Goal: Information Seeking & Learning: Learn about a topic

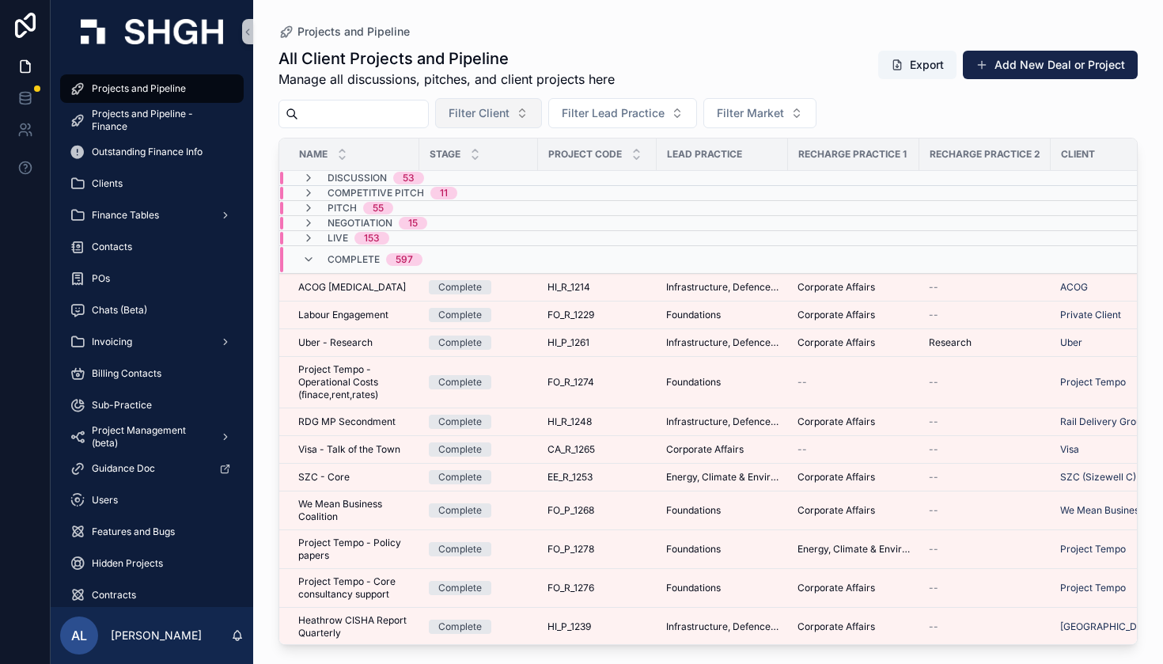
click at [509, 108] on span "Filter Client" at bounding box center [479, 113] width 61 height 16
type input "****"
click at [506, 173] on div "Visa" at bounding box center [545, 177] width 190 height 25
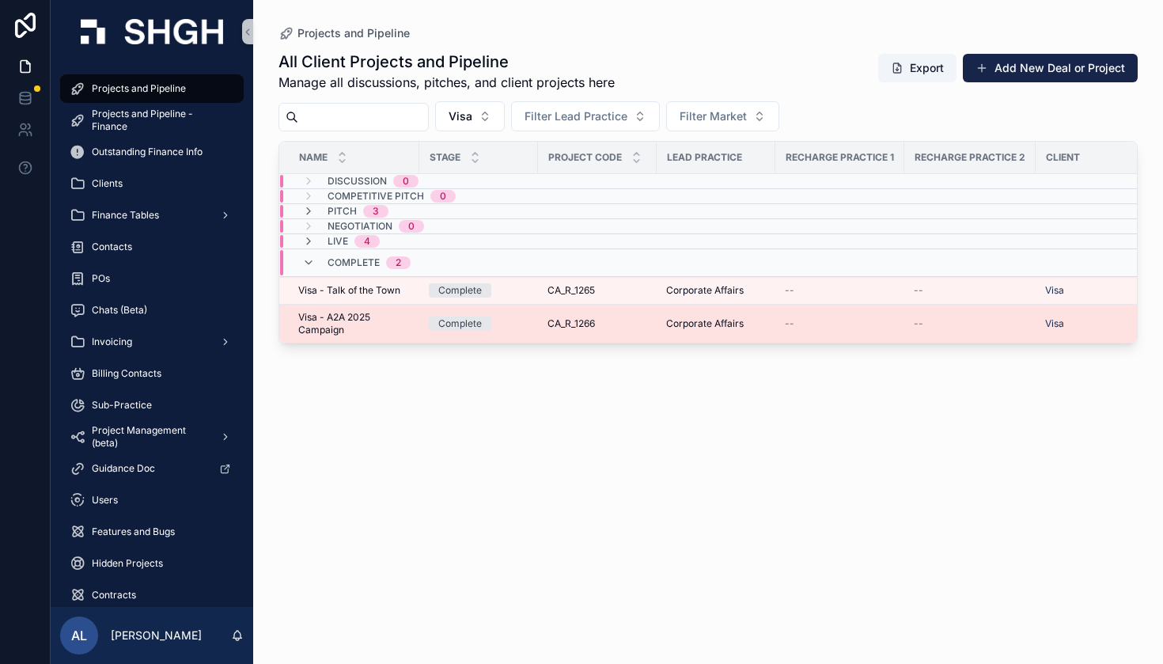
click at [361, 341] on td "Visa - A2A 2025 Campaign Visa - A2A 2025 Campaign" at bounding box center [349, 324] width 140 height 39
click at [373, 312] on span "Visa - A2A 2025 Campaign" at bounding box center [354, 323] width 112 height 25
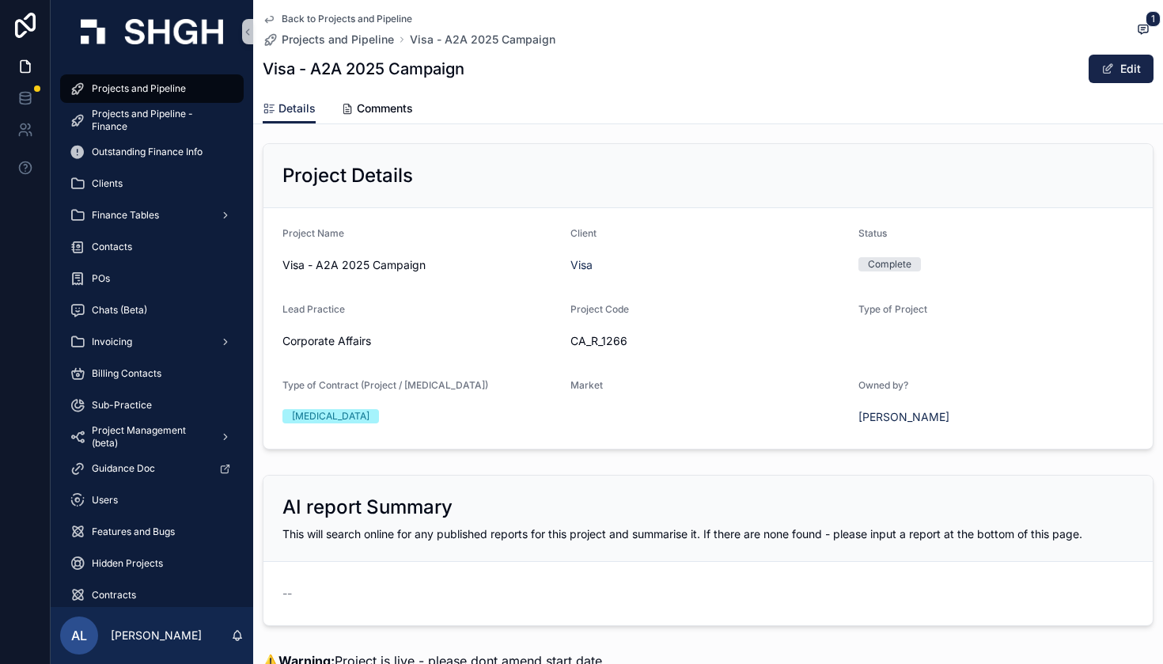
scroll to position [8, 0]
click at [268, 16] on icon "scrollable content" at bounding box center [269, 19] width 13 height 13
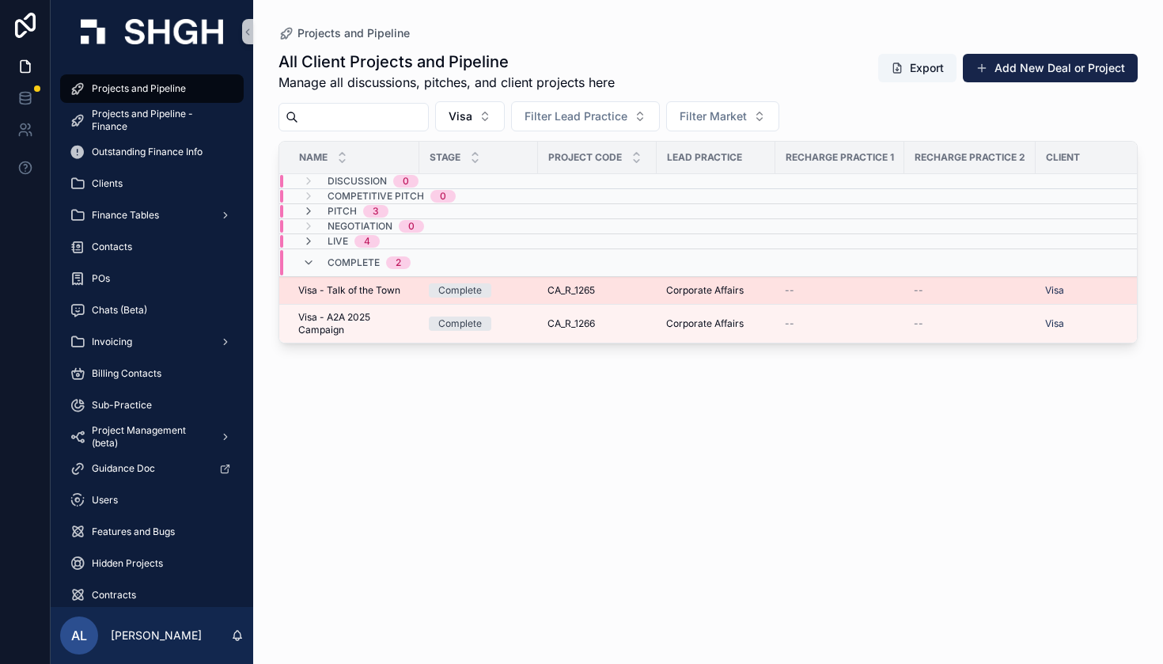
click at [376, 293] on span "Visa - Talk of the Town" at bounding box center [349, 290] width 102 height 13
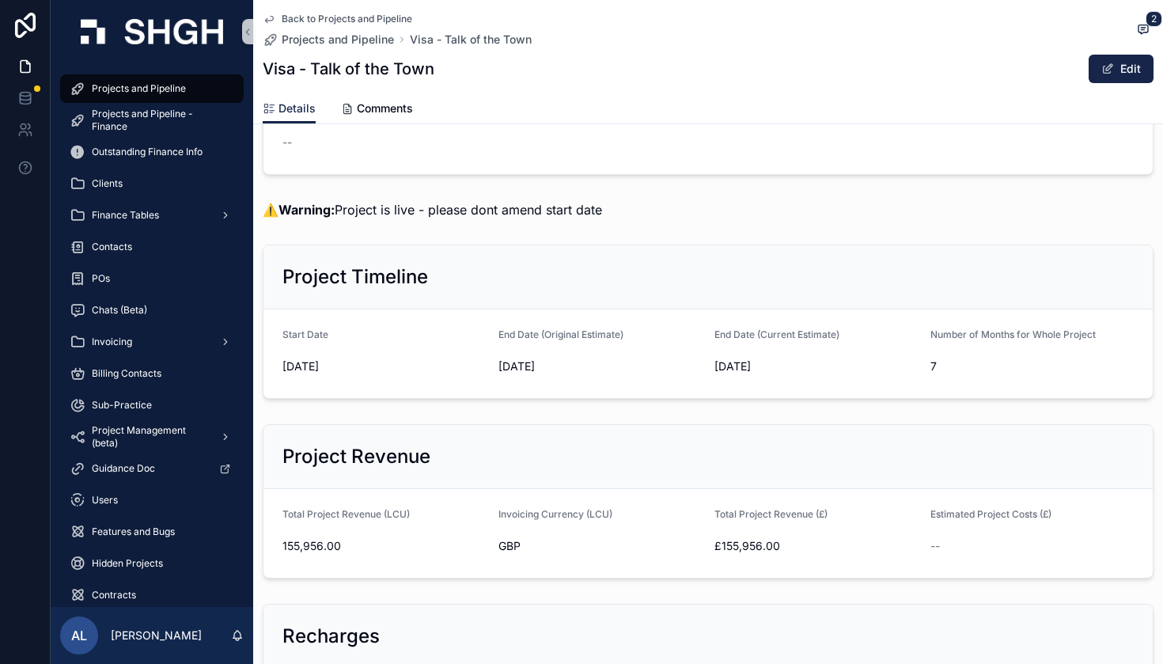
scroll to position [495, 0]
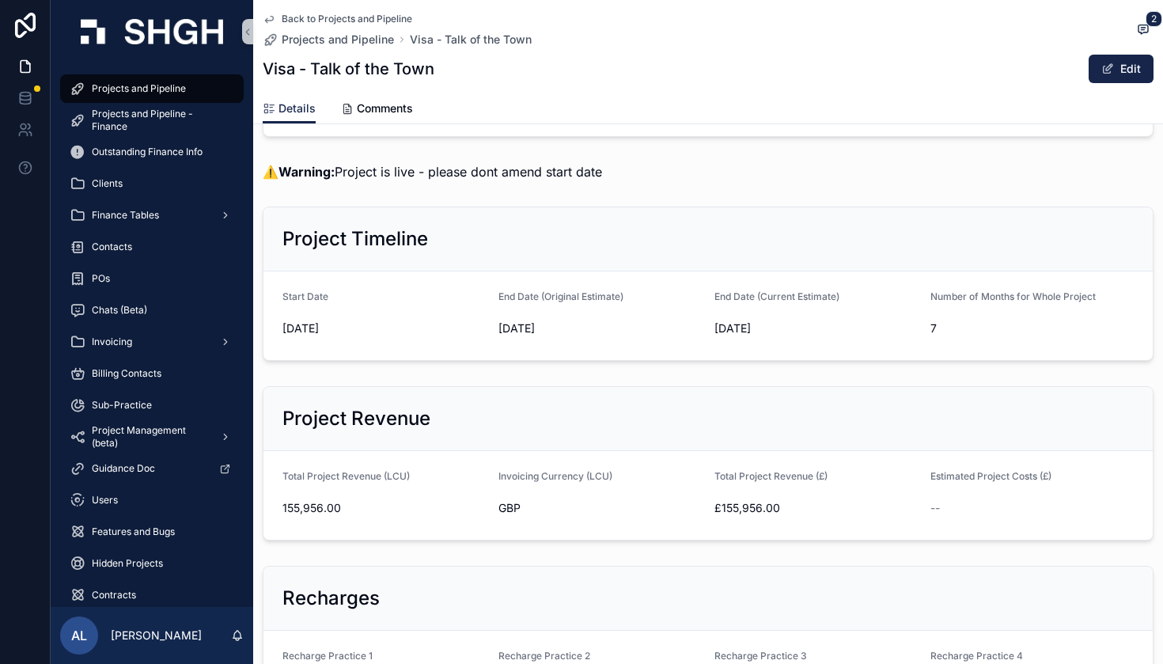
click at [263, 14] on icon "scrollable content" at bounding box center [269, 19] width 13 height 13
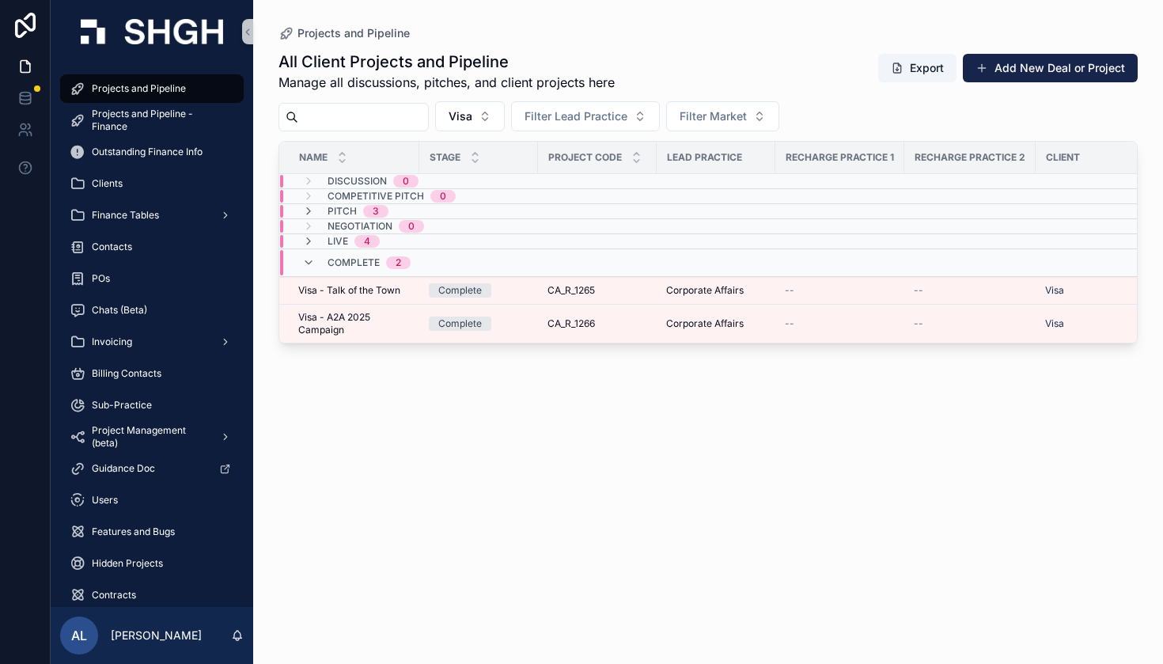
click at [330, 234] on td "Live 4" at bounding box center [467, 241] width 377 height 15
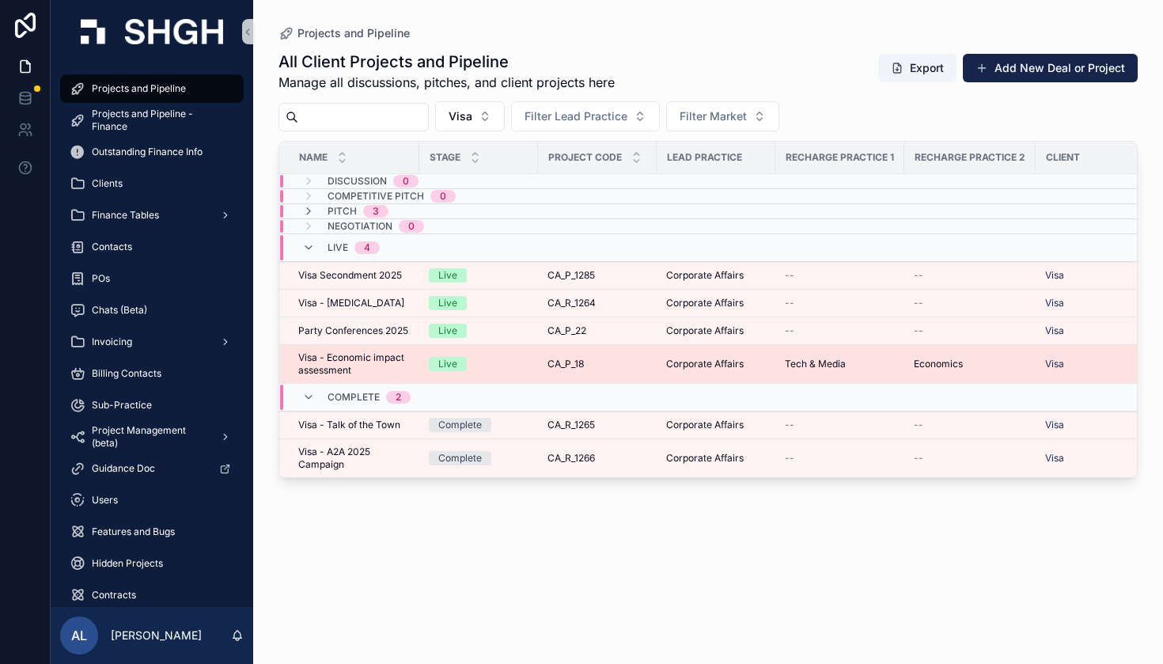
click at [360, 358] on span "Visa - Economic impact assessment" at bounding box center [354, 363] width 112 height 25
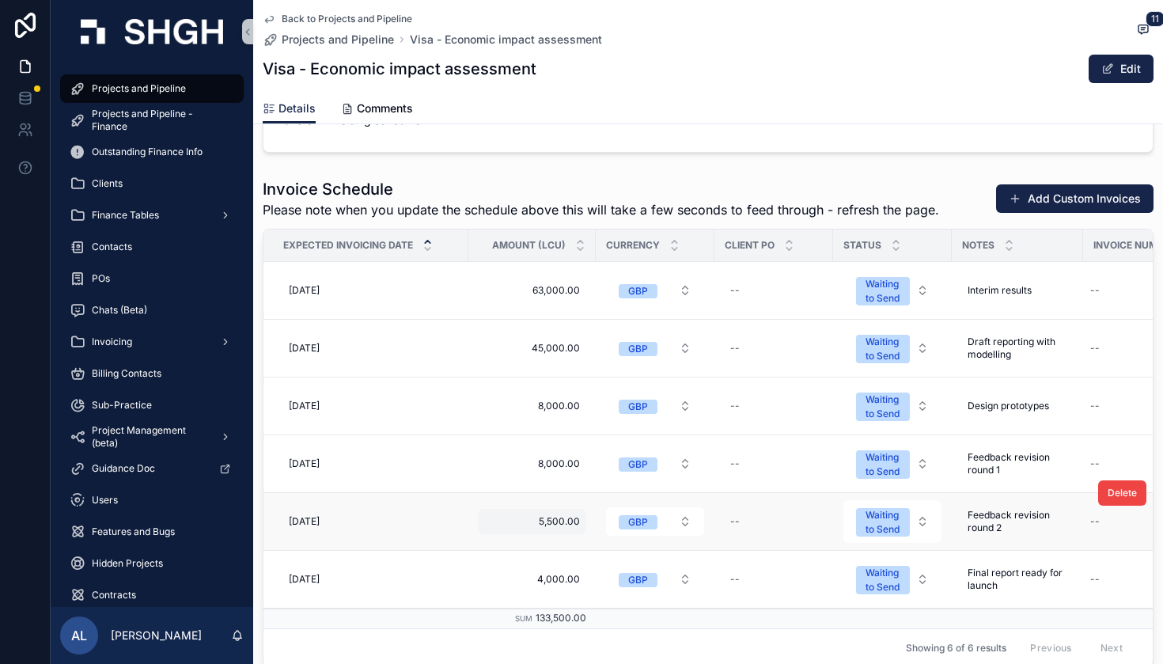
scroll to position [1844, 0]
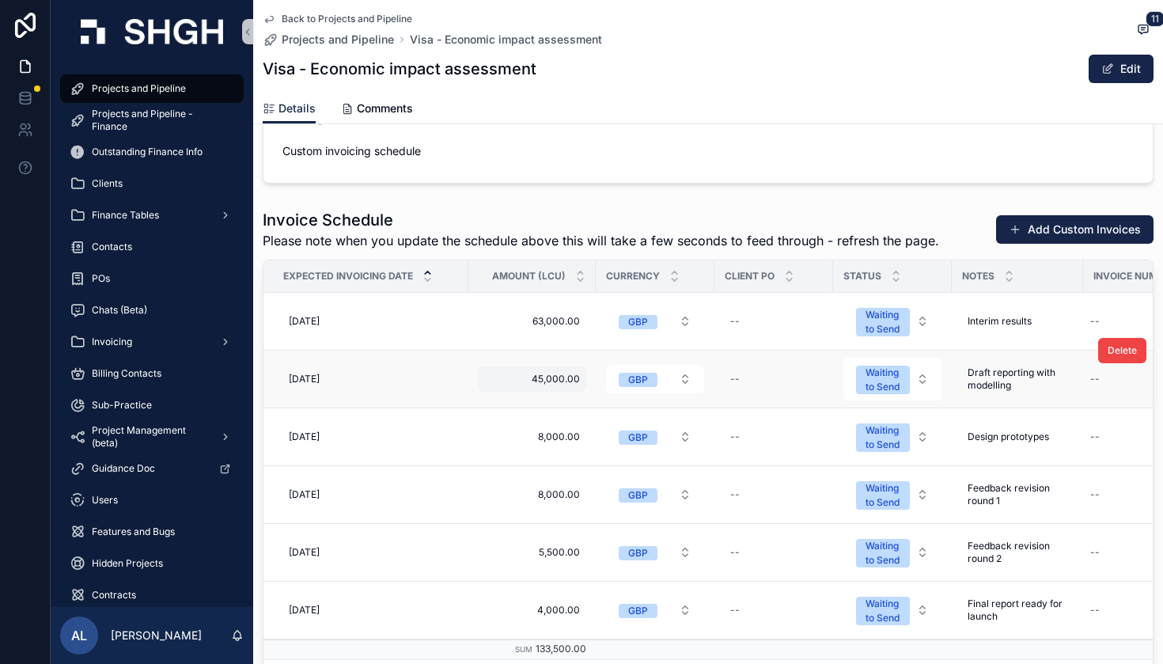
click at [546, 369] on div "45,000.00 45,000.00" at bounding box center [532, 378] width 108 height 25
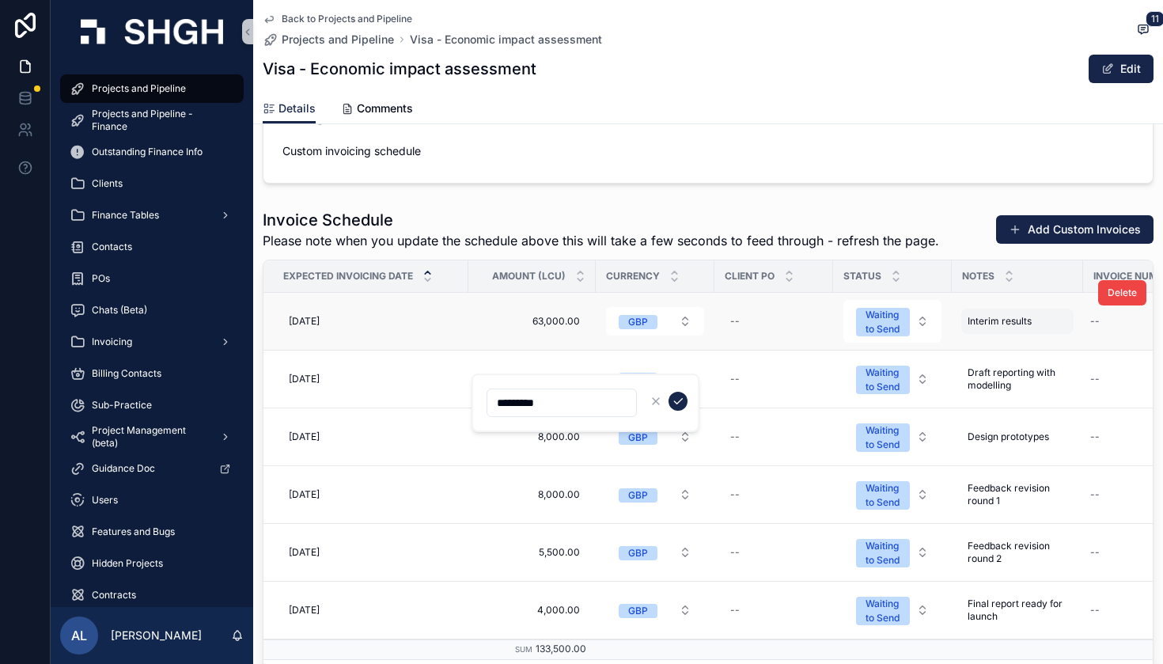
scroll to position [1843, 0]
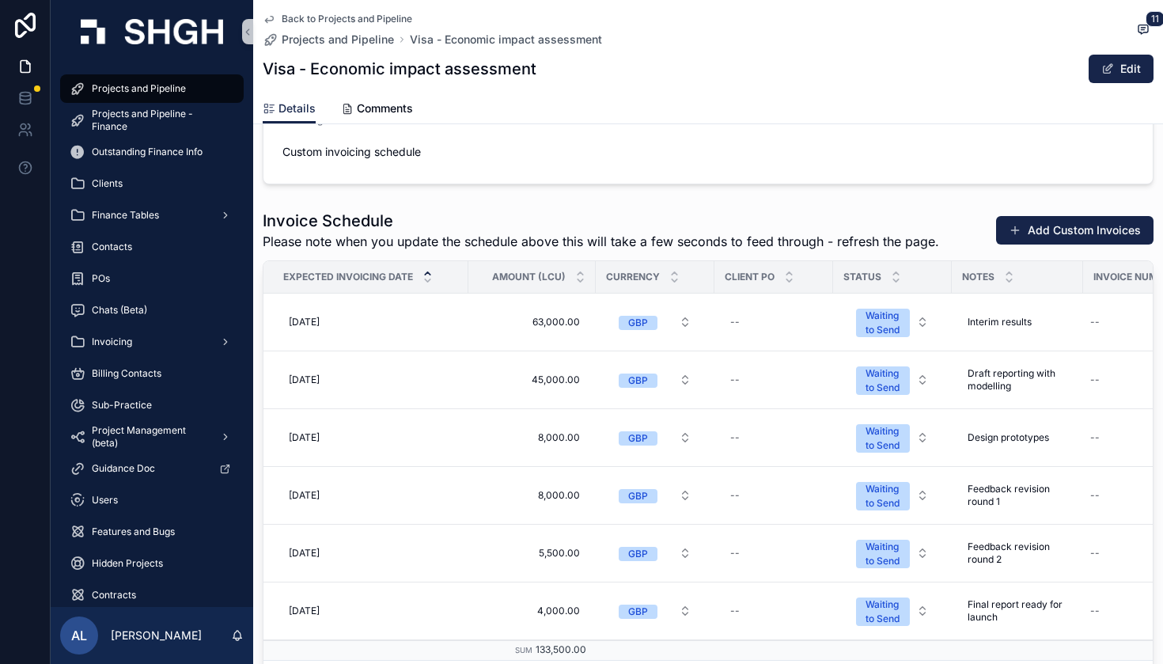
click at [271, 21] on icon "scrollable content" at bounding box center [269, 19] width 13 height 13
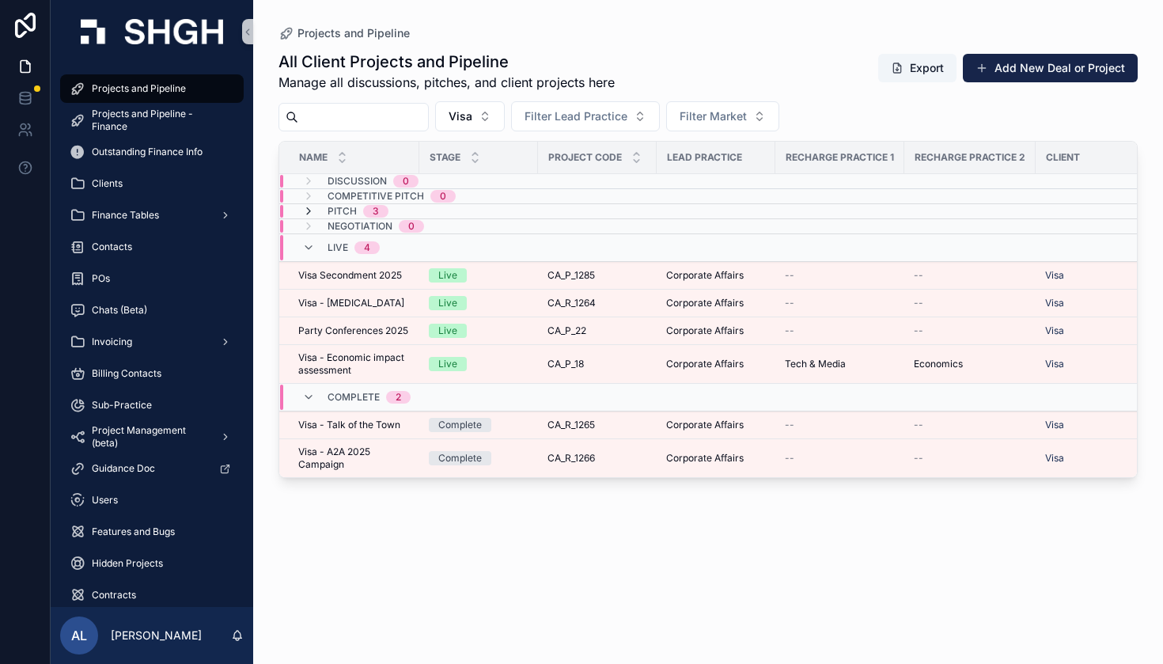
click at [307, 209] on icon "scrollable content" at bounding box center [308, 211] width 13 height 13
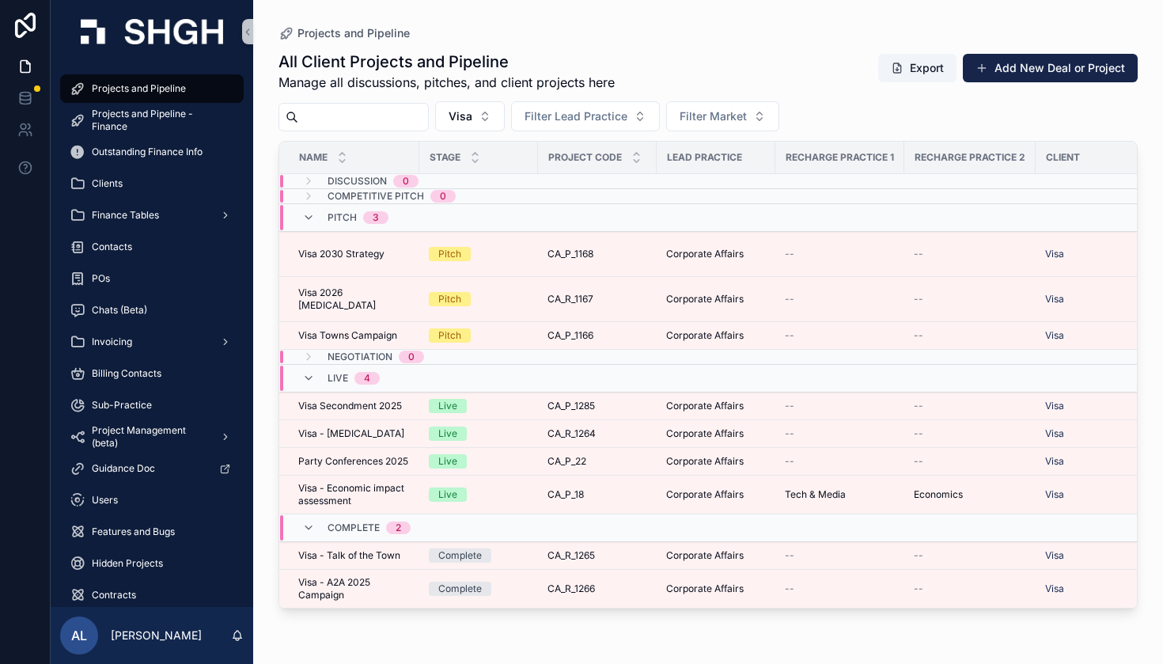
click at [307, 209] on div "Pitch 3" at bounding box center [345, 217] width 86 height 25
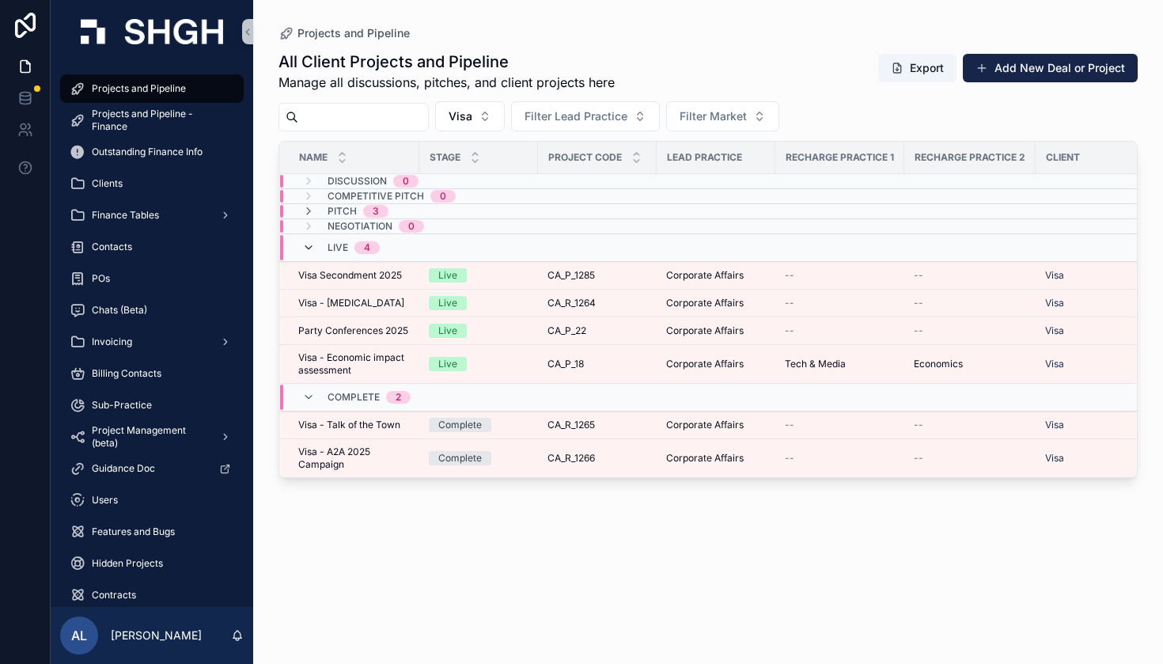
click at [304, 253] on icon "scrollable content" at bounding box center [308, 247] width 13 height 13
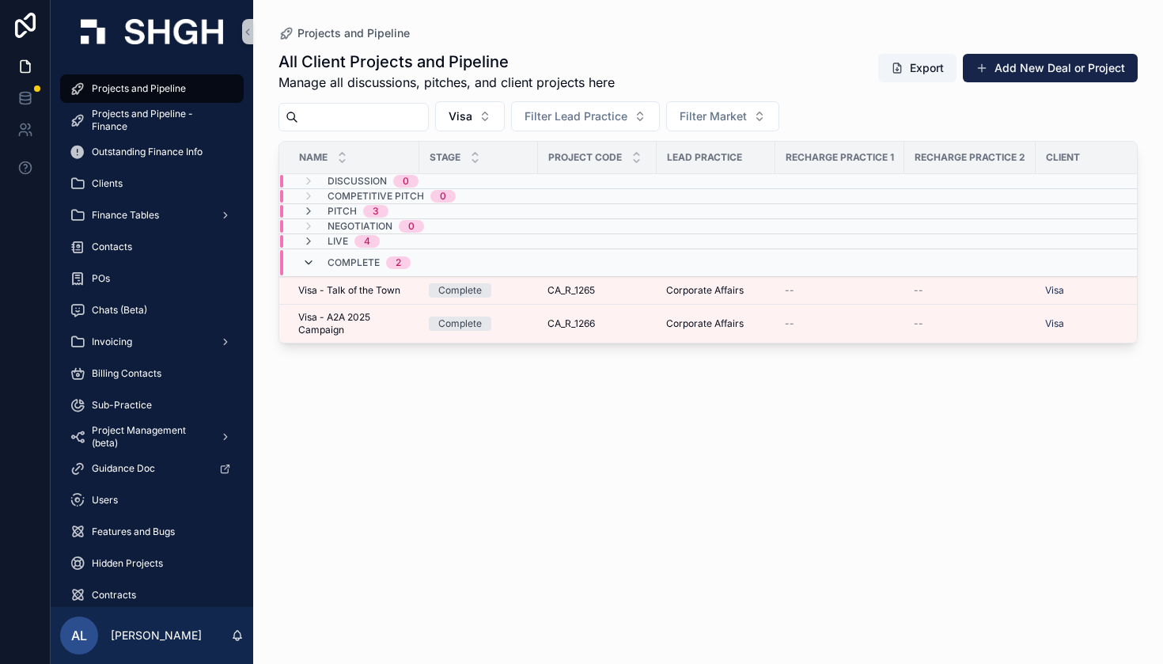
click at [306, 260] on icon "scrollable content" at bounding box center [308, 262] width 13 height 13
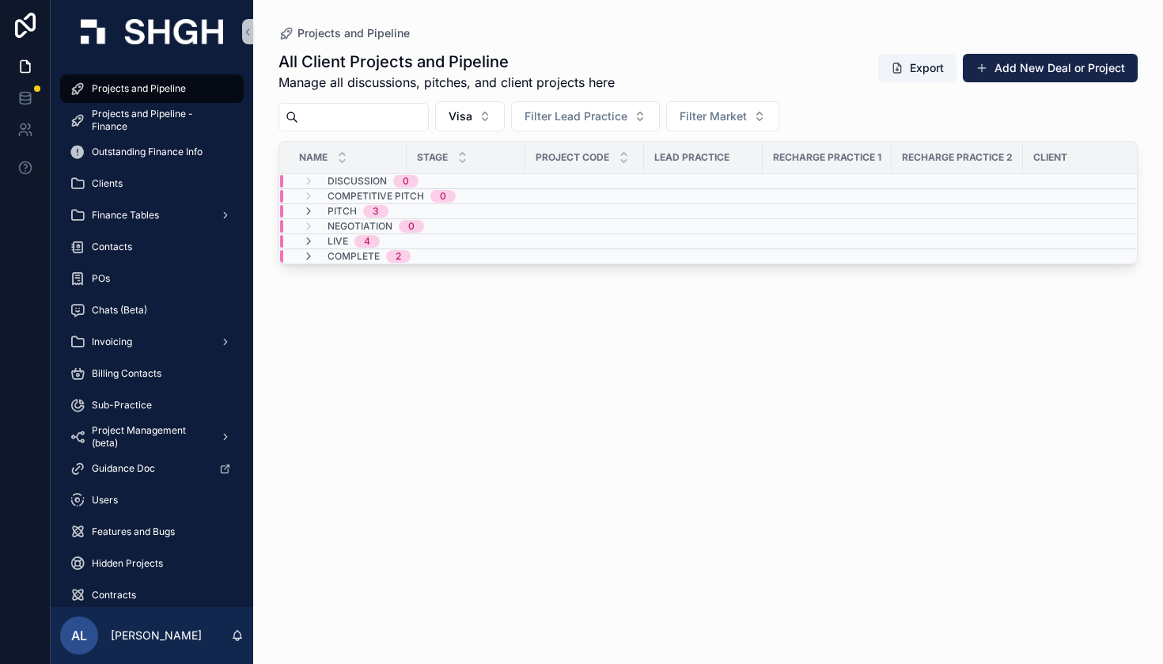
click at [306, 260] on icon "scrollable content" at bounding box center [308, 256] width 13 height 13
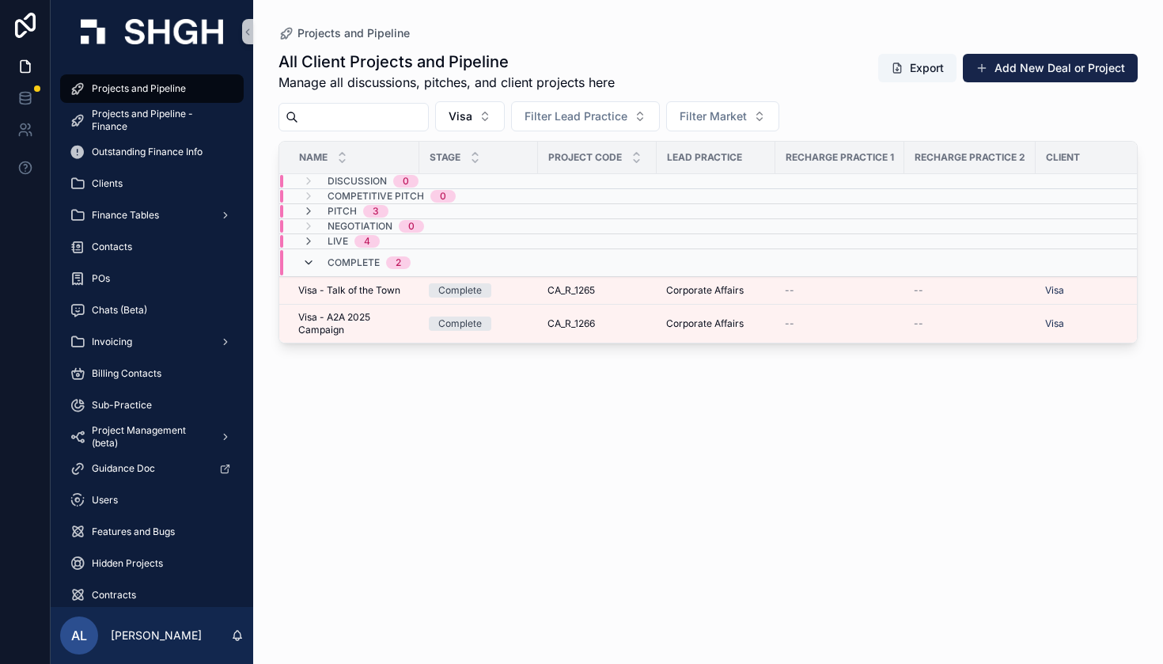
click at [310, 259] on icon "scrollable content" at bounding box center [308, 262] width 13 height 13
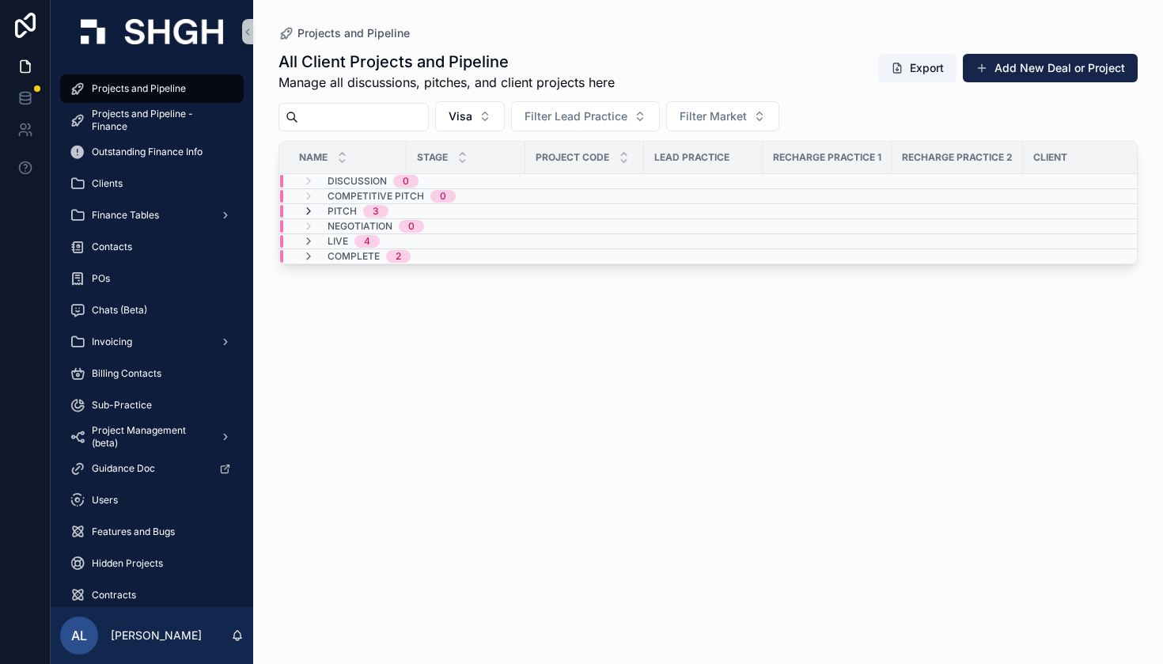
click at [311, 205] on icon "scrollable content" at bounding box center [308, 211] width 13 height 13
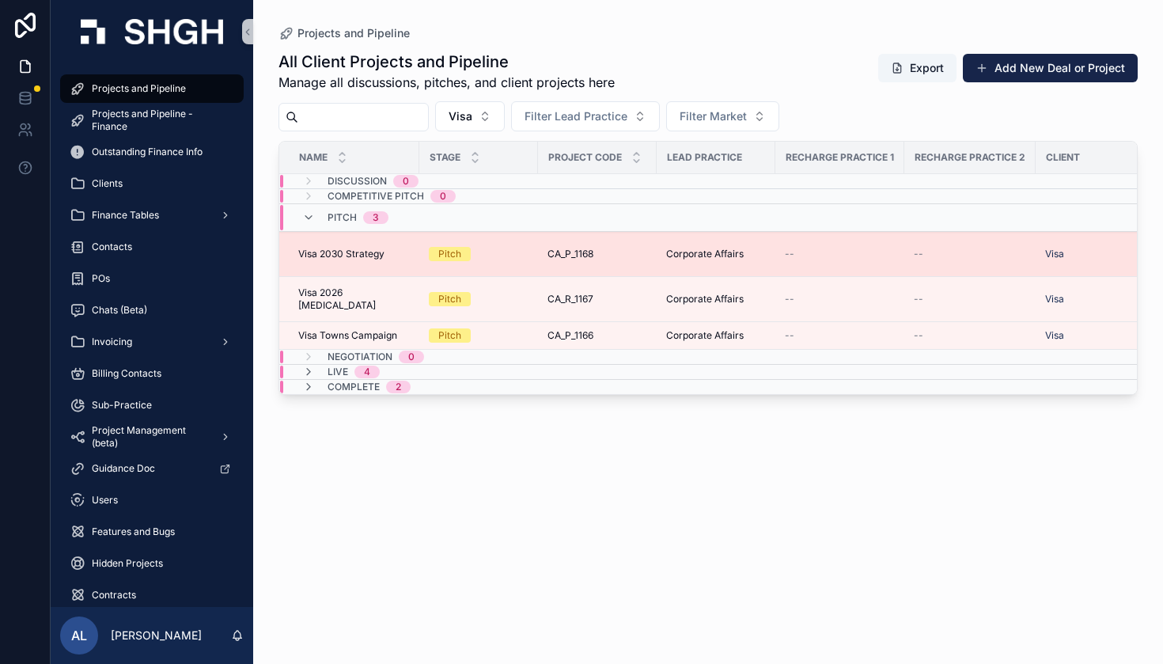
click at [328, 256] on span "Visa 2030 Strategy" at bounding box center [341, 254] width 86 height 13
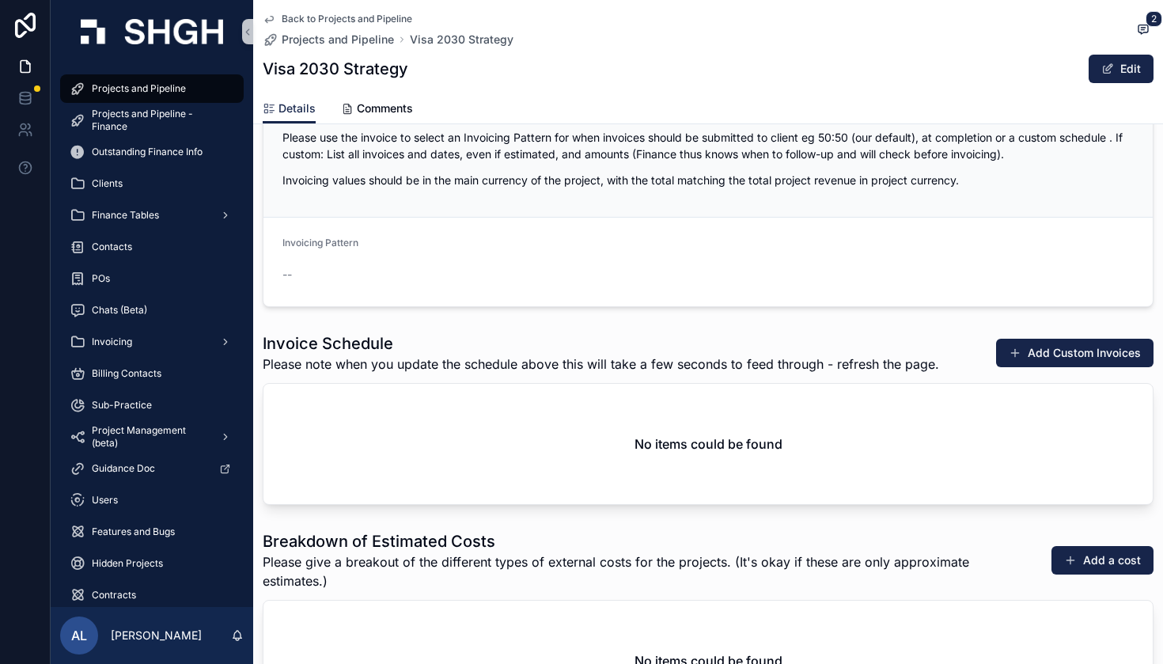
scroll to position [1369, 0]
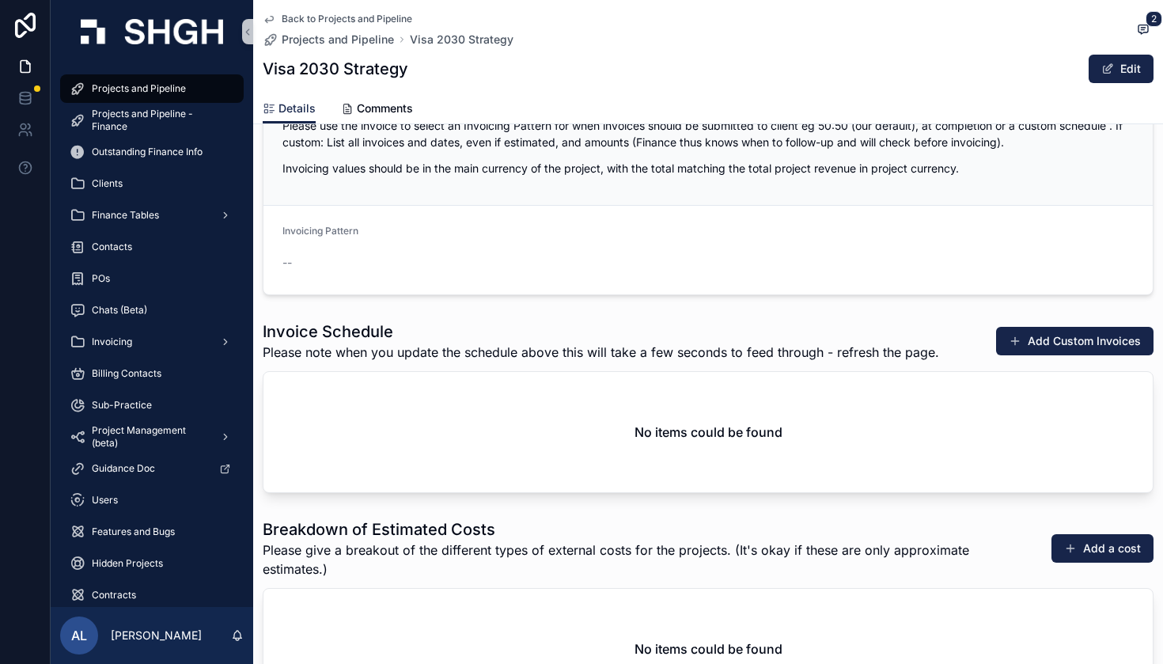
click at [271, 17] on icon "scrollable content" at bounding box center [269, 20] width 8 height 6
